Goal: Check status: Check status

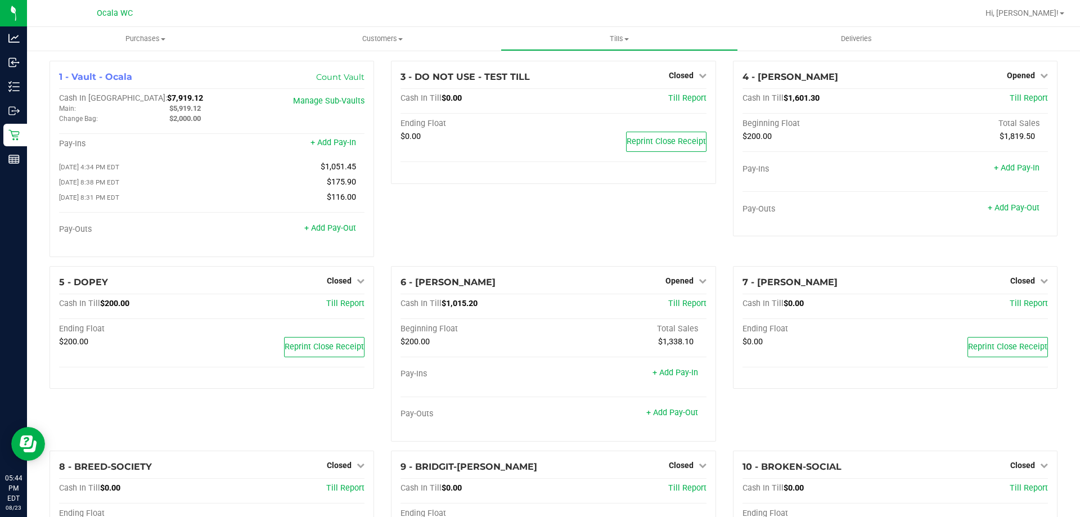
click at [178, 14] on div "Ocala WC" at bounding box center [115, 13] width 164 height 17
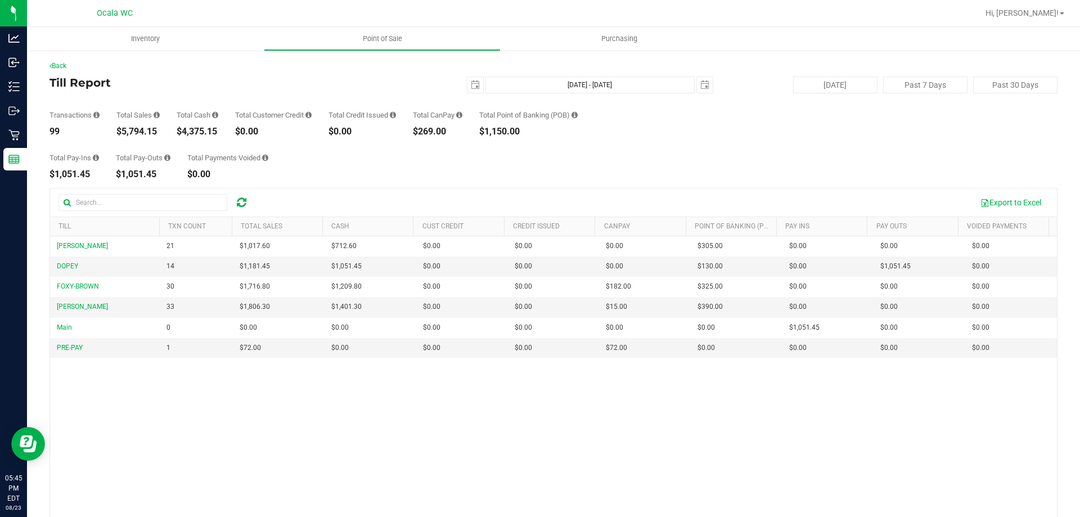
click at [169, 61] on div "Back" at bounding box center [554, 66] width 1008 height 10
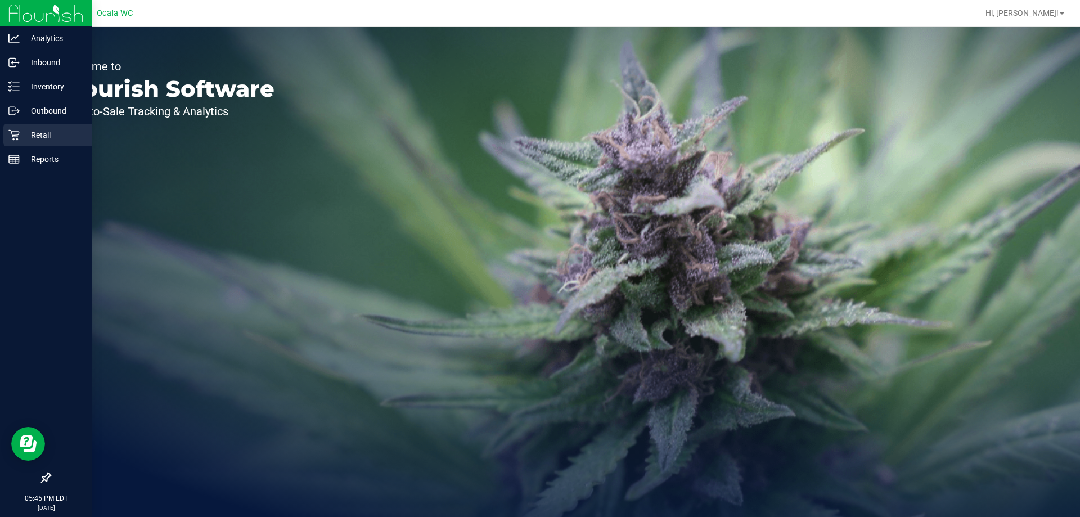
click at [43, 133] on p "Retail" at bounding box center [54, 135] width 68 height 14
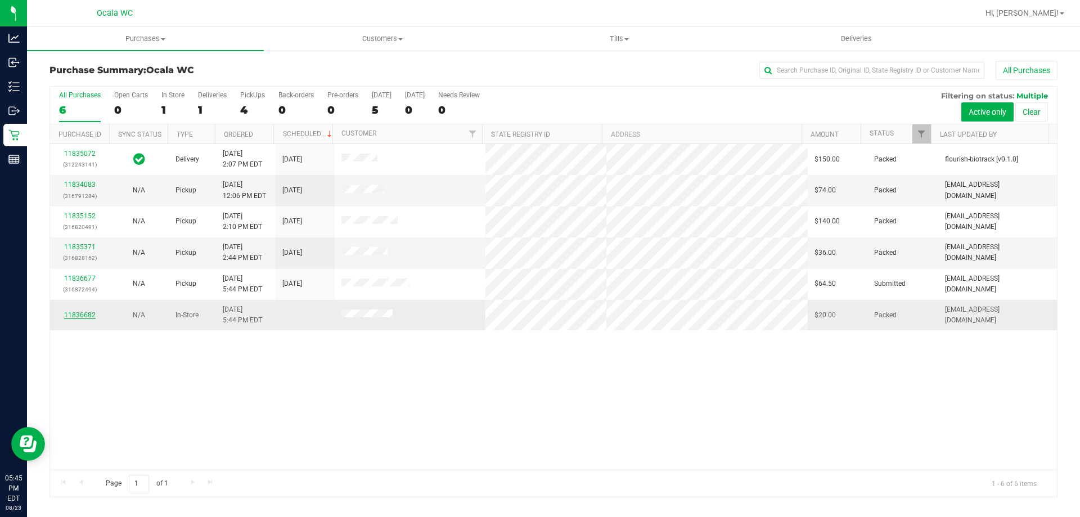
click at [74, 314] on link "11836682" at bounding box center [80, 315] width 32 height 8
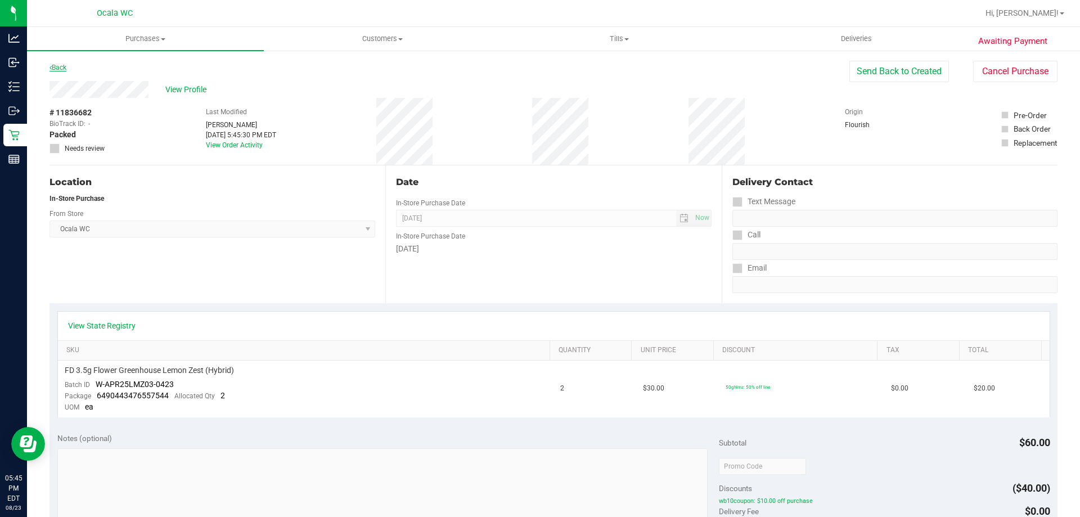
click at [66, 69] on link "Back" at bounding box center [58, 68] width 17 height 8
